Goal: Information Seeking & Learning: Learn about a topic

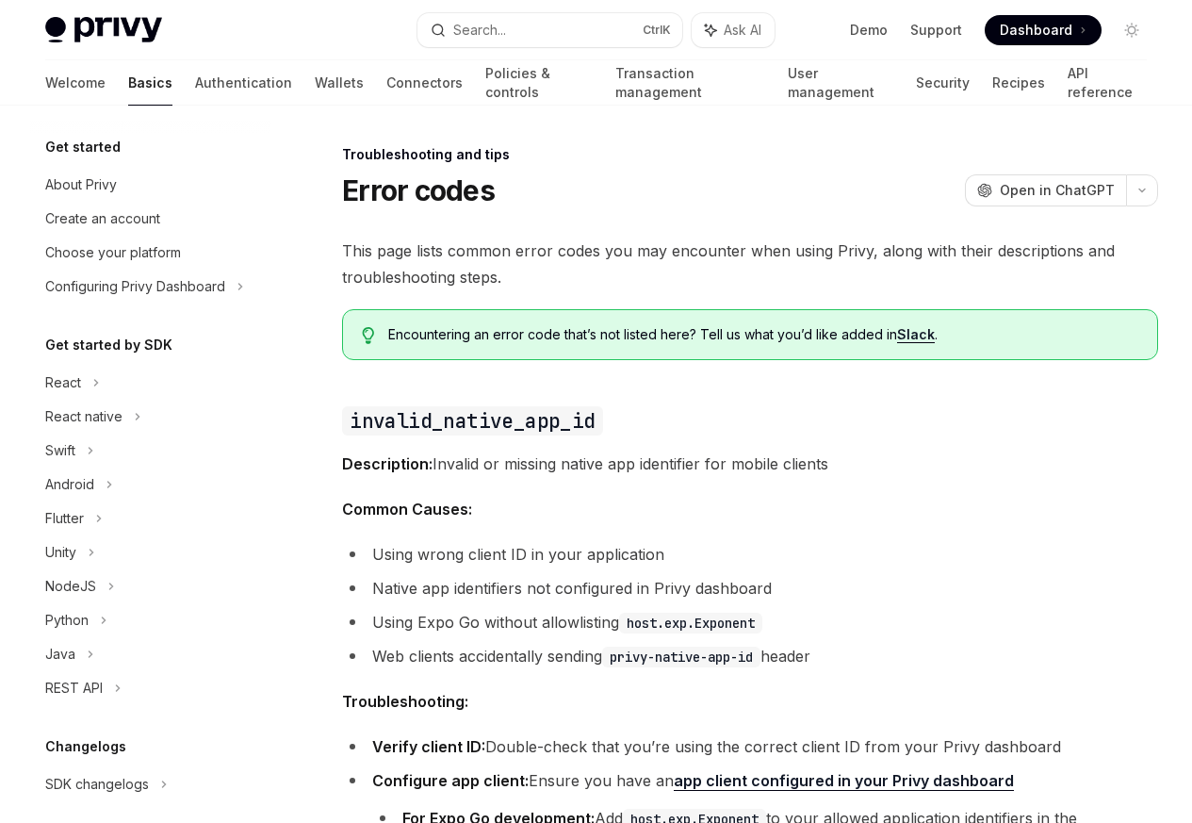
scroll to position [179, 0]
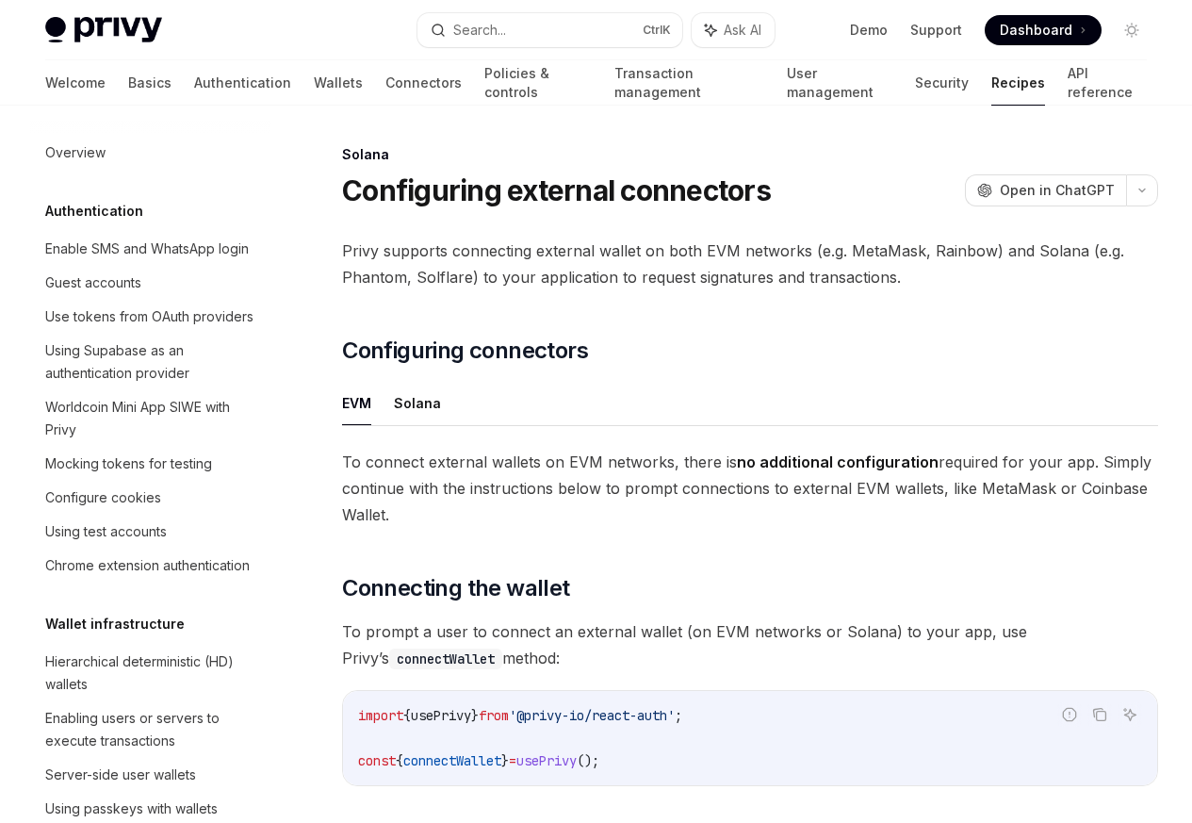
scroll to position [3018, 0]
